Goal: Information Seeking & Learning: Understand process/instructions

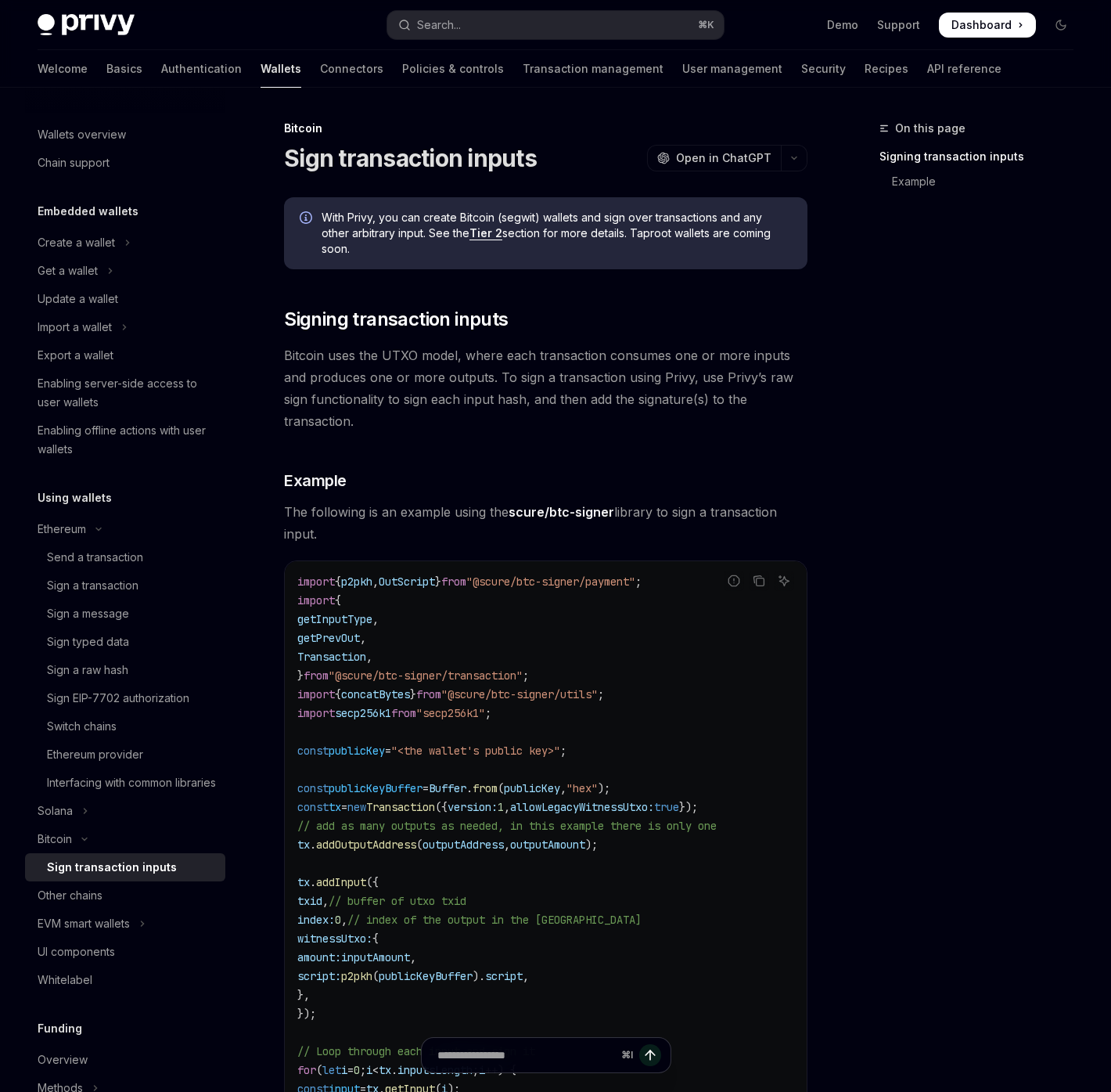
scroll to position [40, 0]
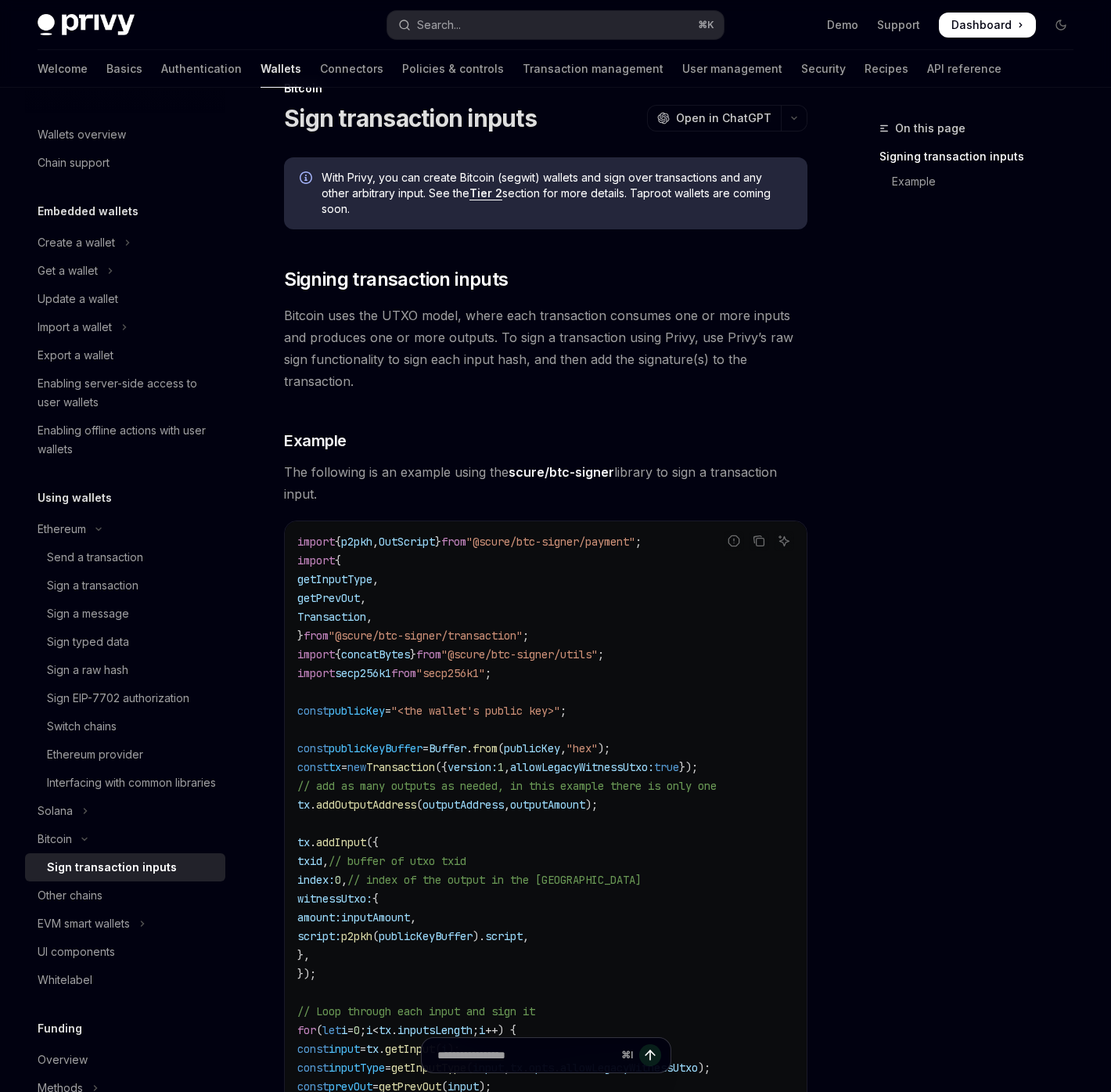
click at [569, 508] on div "With Privy, you can create Bitcoin (segwit) wallets and sign over transactions …" at bounding box center [546, 914] width 524 height 1514
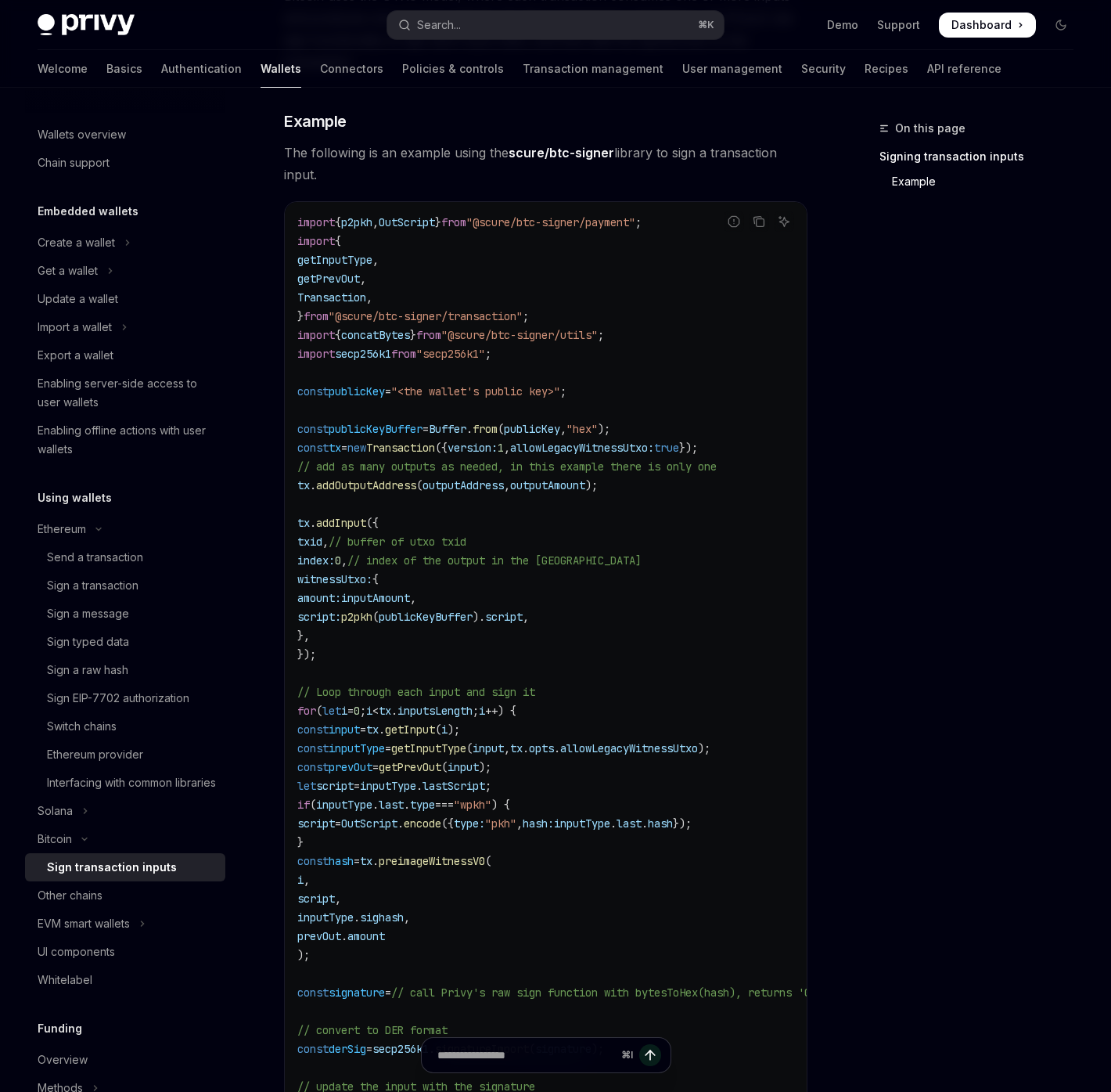
scroll to position [377, 0]
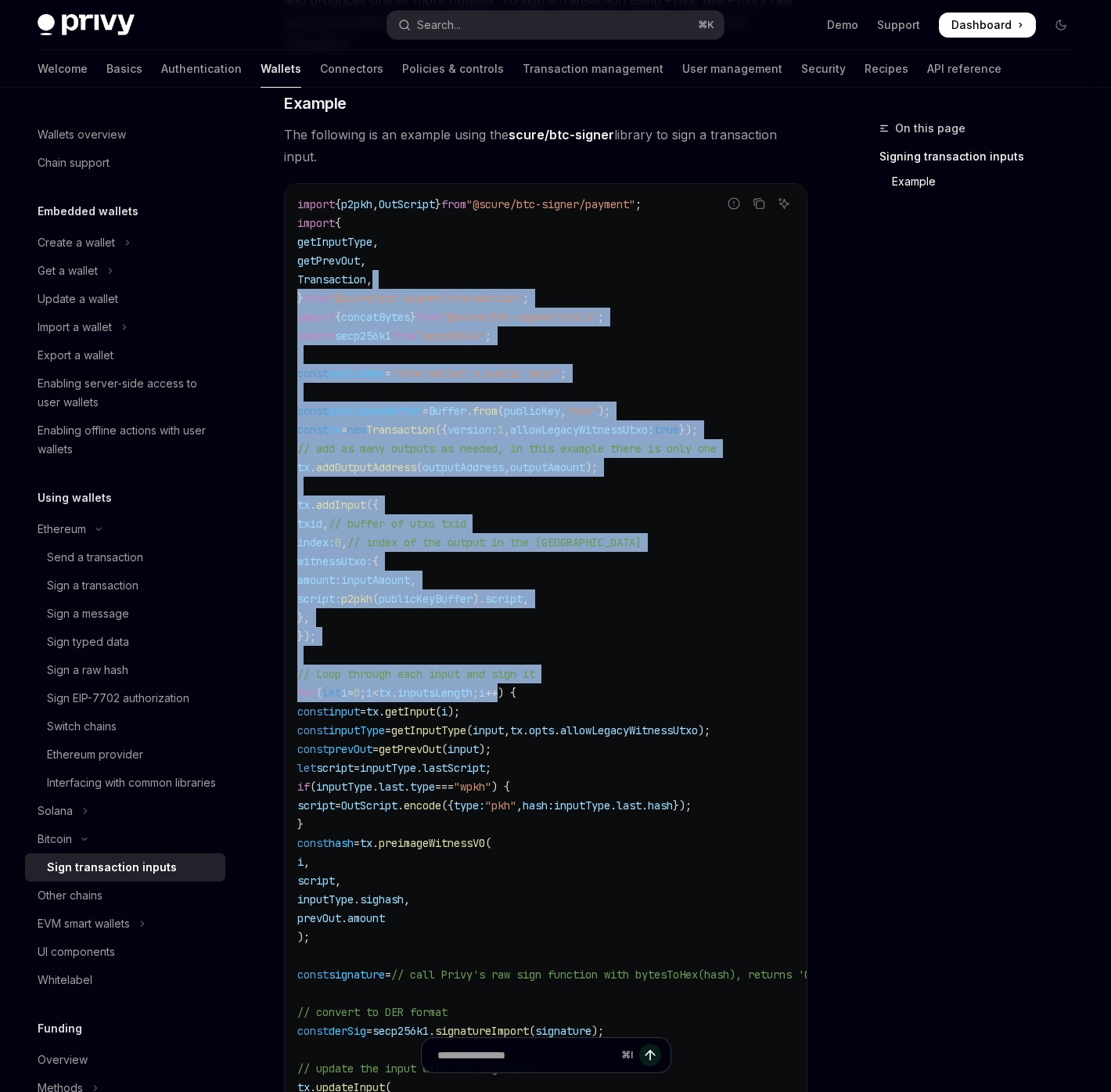
drag, startPoint x: 547, startPoint y: 279, endPoint x: 564, endPoint y: 700, distance: 421.3
click at [564, 700] on code "import { p2pkh , OutScript } from "@scure/btc-signer/payment" ; import { getInp…" at bounding box center [589, 759] width 582 height 1127
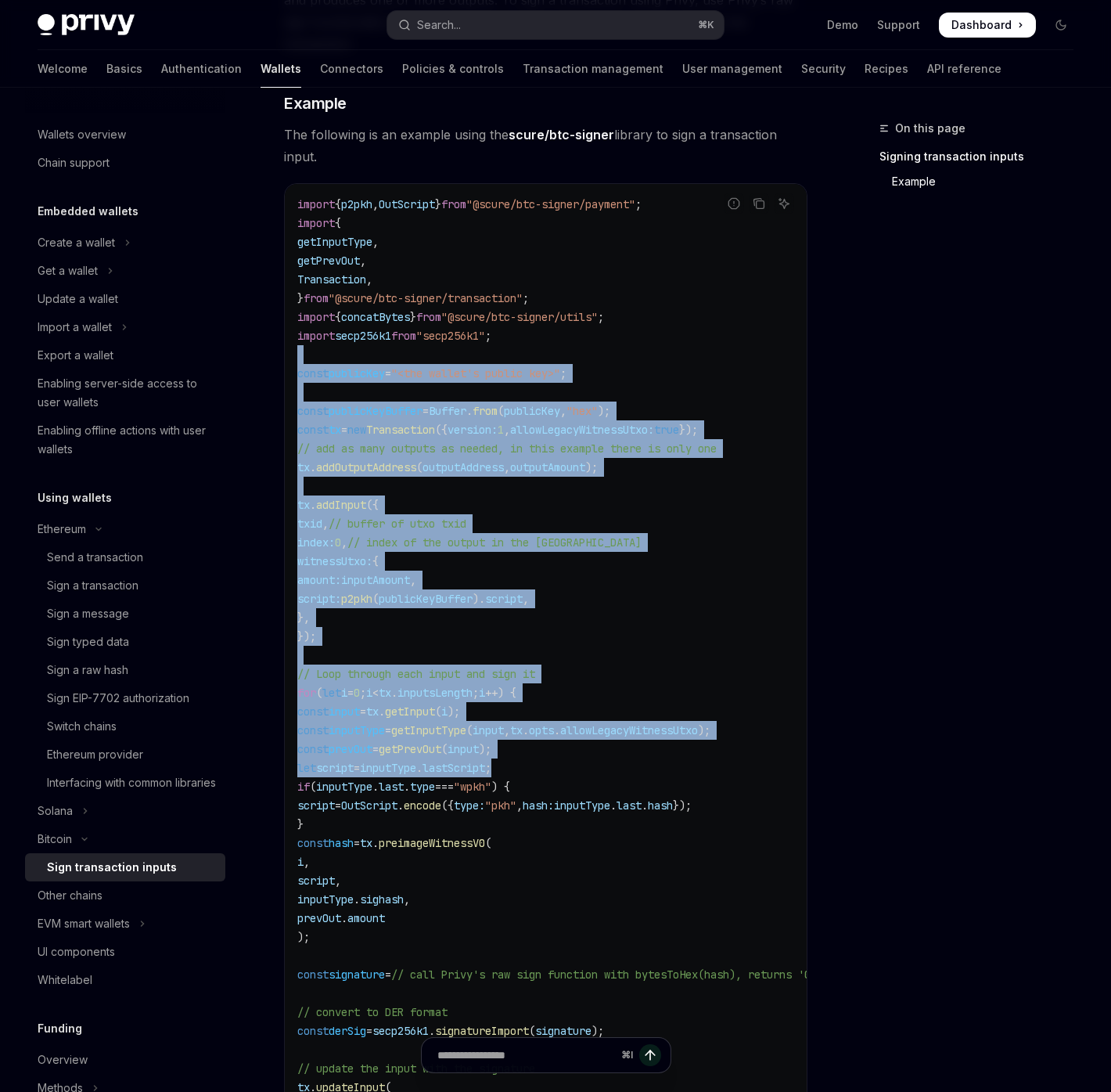
drag, startPoint x: 564, startPoint y: 724, endPoint x: 564, endPoint y: 354, distance: 370.0
click at [564, 354] on code "import { p2pkh , OutScript } from "@scure/btc-signer/payment" ; import { getInp…" at bounding box center [589, 759] width 582 height 1127
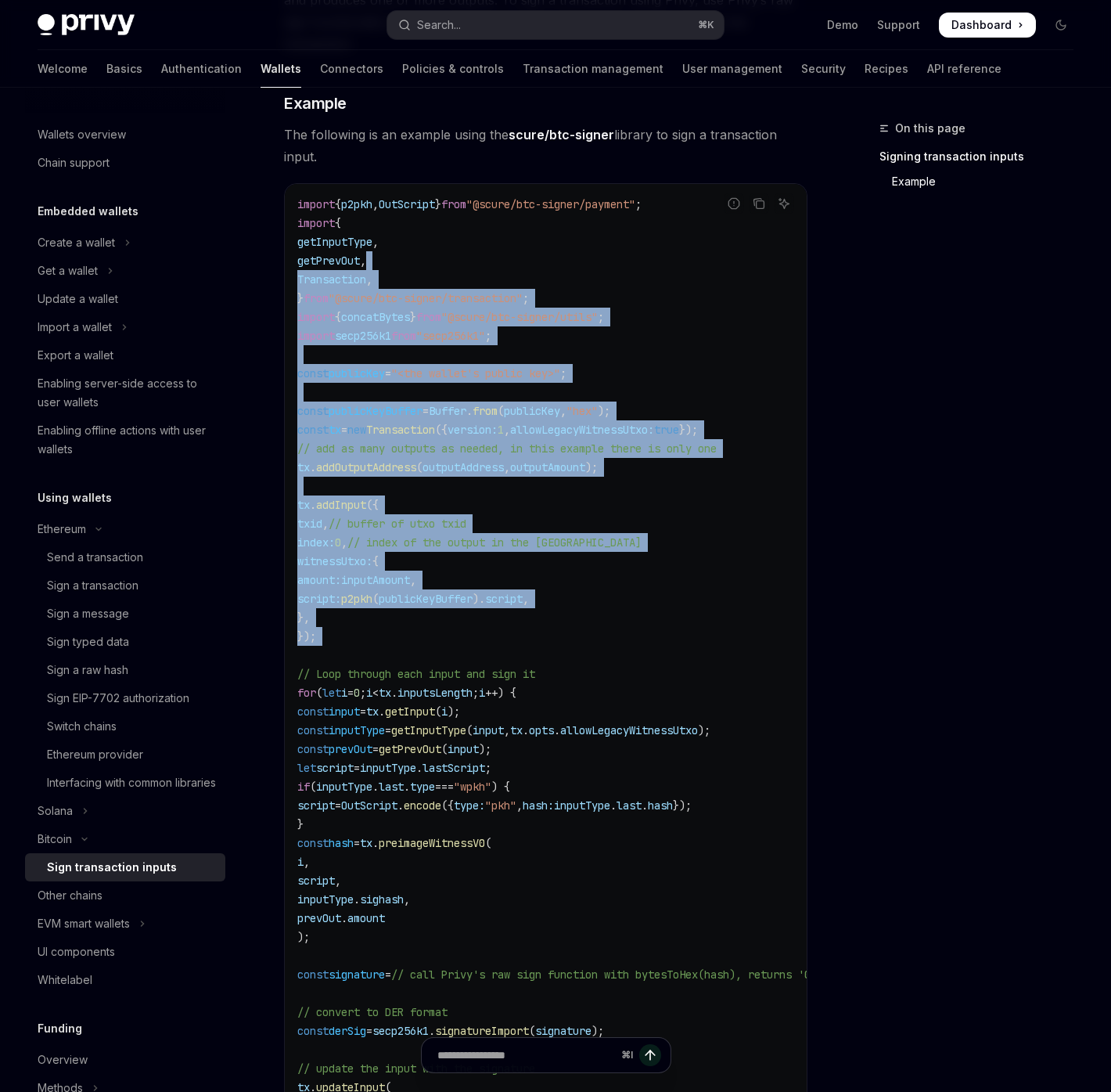
drag, startPoint x: 558, startPoint y: 263, endPoint x: 579, endPoint y: 658, distance: 395.6
click at [579, 658] on code "import { p2pkh , OutScript } from "@scure/btc-signer/payment" ; import { getInp…" at bounding box center [589, 759] width 582 height 1127
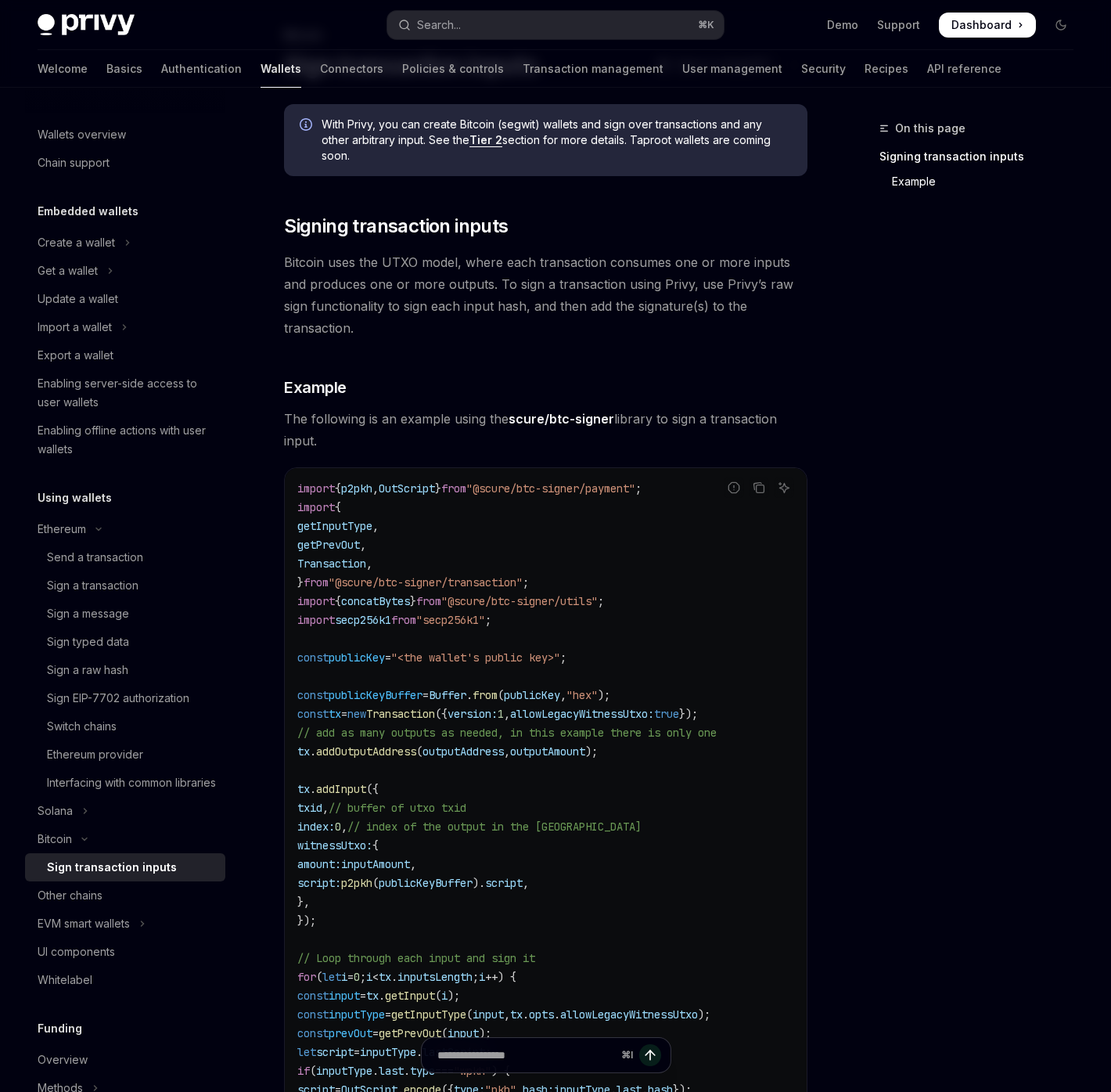
scroll to position [0, 0]
